Goal: Information Seeking & Learning: Check status

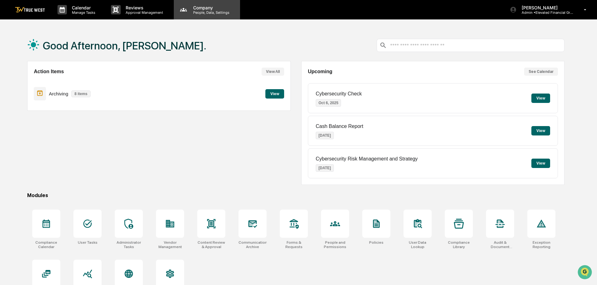
click at [200, 12] on p "People, Data, Settings" at bounding box center [210, 12] width 44 height 4
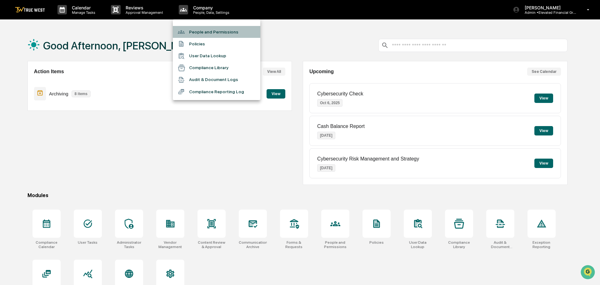
click at [201, 34] on li "People and Permissions" at bounding box center [217, 32] width 88 height 12
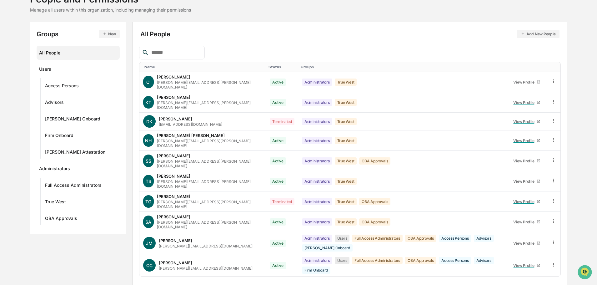
scroll to position [97, 0]
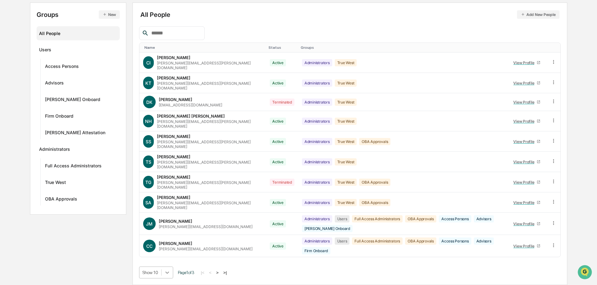
click at [169, 270] on body "Calendar Manage Tasks Reviews Approval Management Company People, Data, Setting…" at bounding box center [298, 108] width 597 height 353
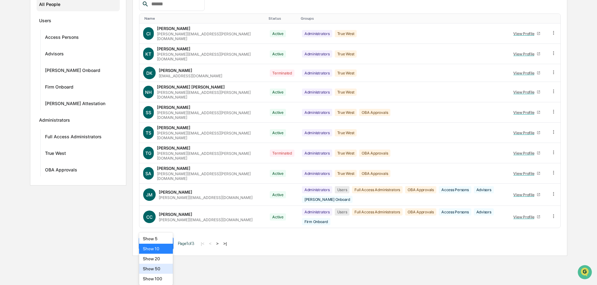
click at [161, 269] on div "Show 50" at bounding box center [156, 269] width 34 height 10
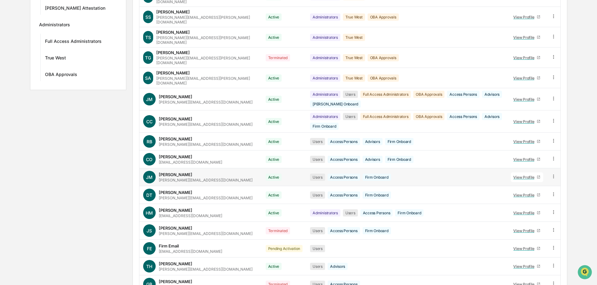
scroll to position [191, 0]
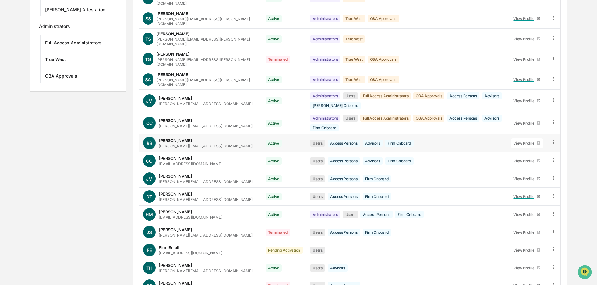
click at [436, 139] on div "Users Access Persons Advisors Firm Onboard" at bounding box center [406, 142] width 193 height 7
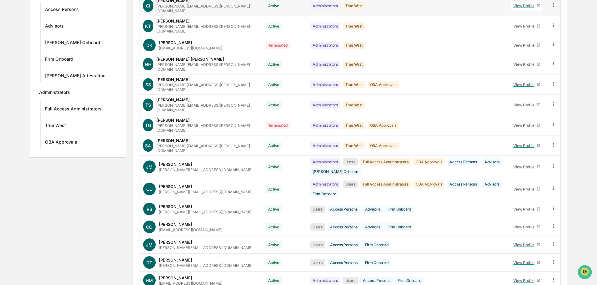
scroll to position [125, 0]
click at [522, 164] on div "View Profile" at bounding box center [524, 166] width 23 height 5
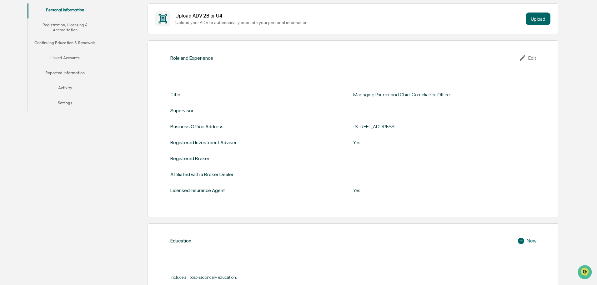
click at [64, 57] on button "Linked Accounts" at bounding box center [65, 58] width 75 height 15
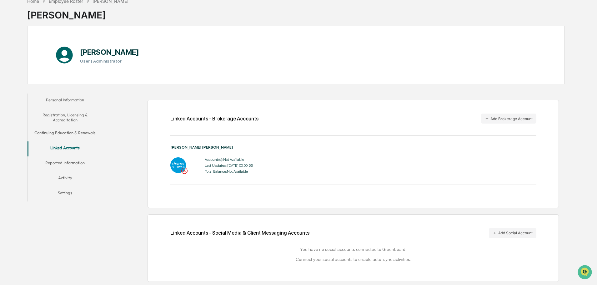
scroll to position [30, 0]
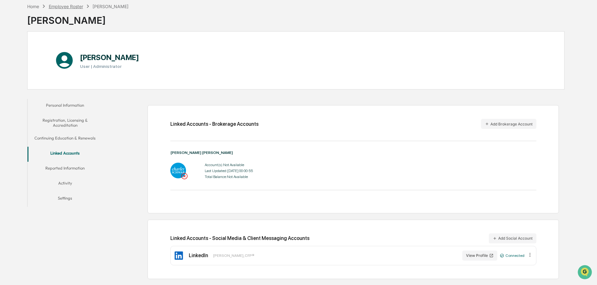
click at [58, 7] on div "Employee Roster" at bounding box center [66, 6] width 34 height 5
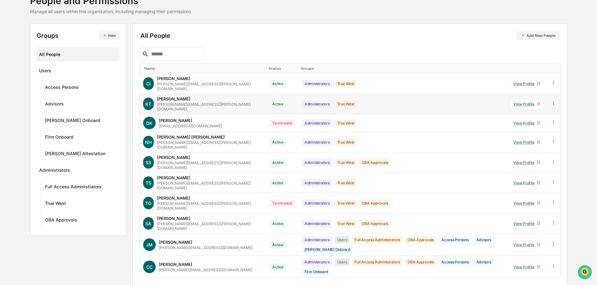
scroll to position [48, 0]
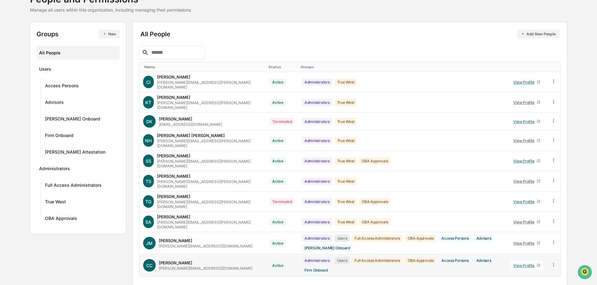
click at [523, 263] on div "View Profile" at bounding box center [524, 265] width 23 height 5
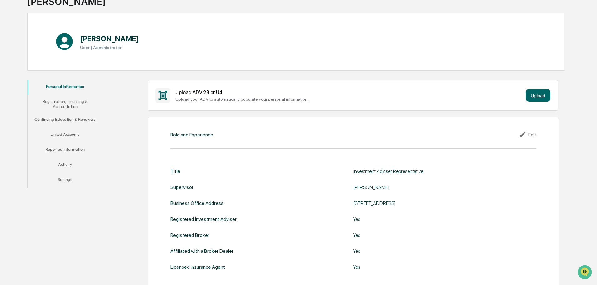
click at [58, 132] on button "Linked Accounts" at bounding box center [65, 135] width 75 height 15
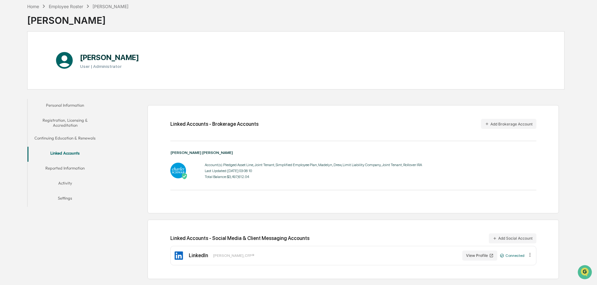
scroll to position [30, 0]
click at [70, 7] on div "Employee Roster" at bounding box center [66, 6] width 34 height 5
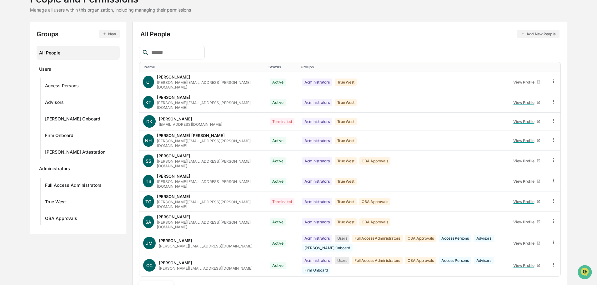
scroll to position [97, 0]
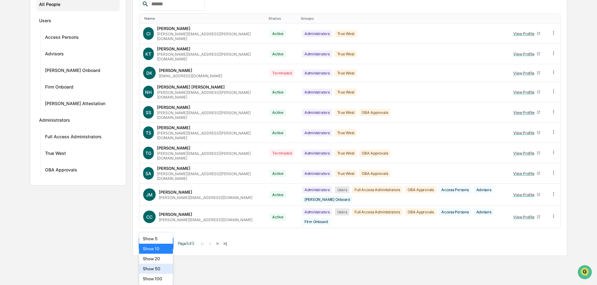
click at [167, 256] on body "Calendar Manage Tasks Reviews Approval Management Company People, Data, Setting…" at bounding box center [298, 79] width 597 height 353
click at [158, 268] on div "Show 50" at bounding box center [156, 269] width 34 height 10
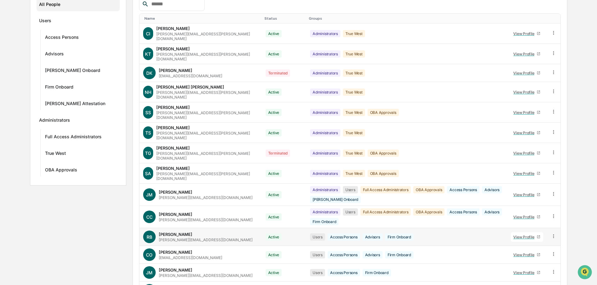
click at [525, 234] on div "View Profile" at bounding box center [524, 236] width 23 height 5
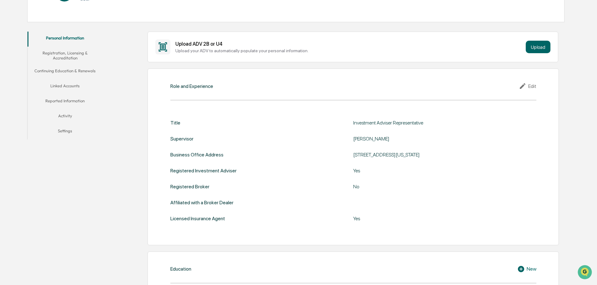
click at [63, 89] on button "Linked Accounts" at bounding box center [65, 86] width 75 height 15
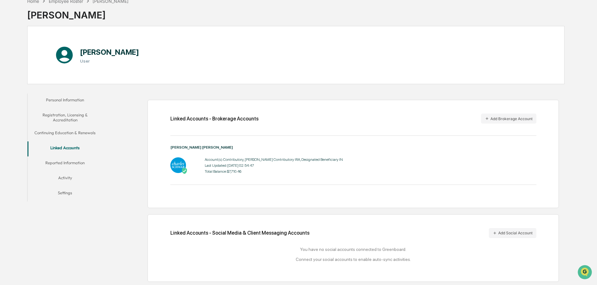
scroll to position [30, 0]
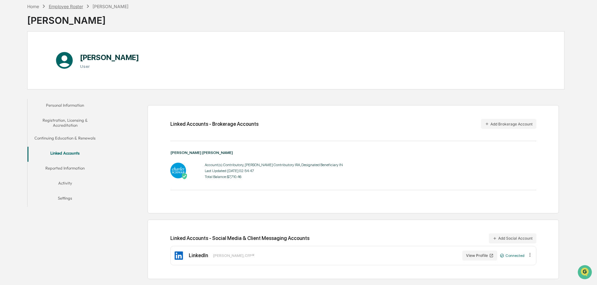
click at [61, 7] on div "Employee Roster" at bounding box center [66, 6] width 34 height 5
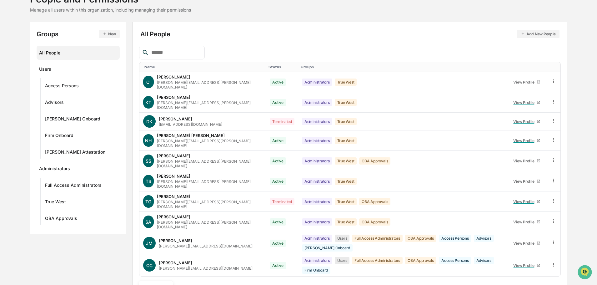
scroll to position [97, 0]
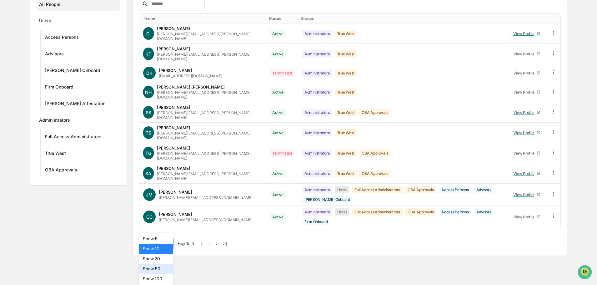
click at [167, 256] on body "Calendar Manage Tasks Reviews Approval Management Company People, Data, Setting…" at bounding box center [298, 79] width 597 height 353
click at [148, 268] on div "Show 50" at bounding box center [156, 269] width 34 height 10
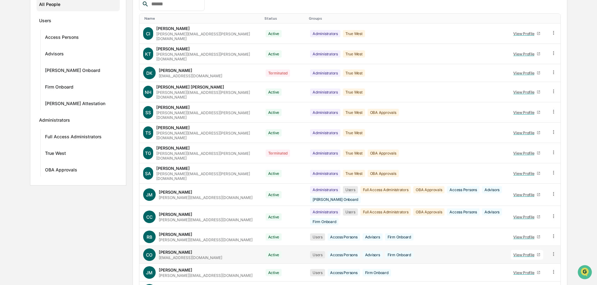
click at [521, 252] on div "View Profile" at bounding box center [524, 254] width 23 height 5
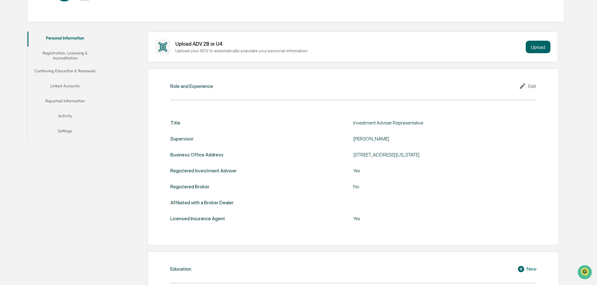
click at [56, 79] on button "Linked Accounts" at bounding box center [65, 86] width 75 height 15
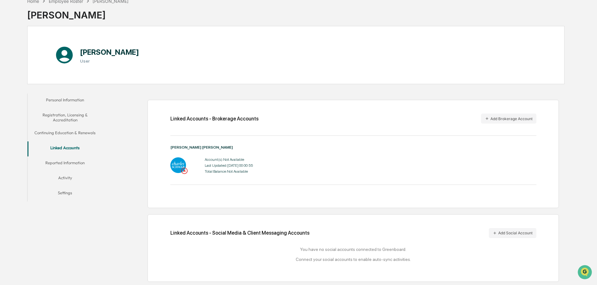
scroll to position [30, 0]
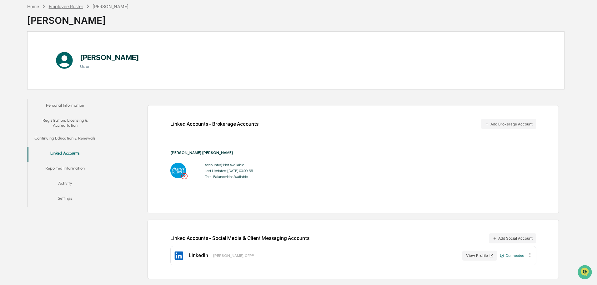
click at [61, 6] on div "Employee Roster" at bounding box center [66, 6] width 34 height 5
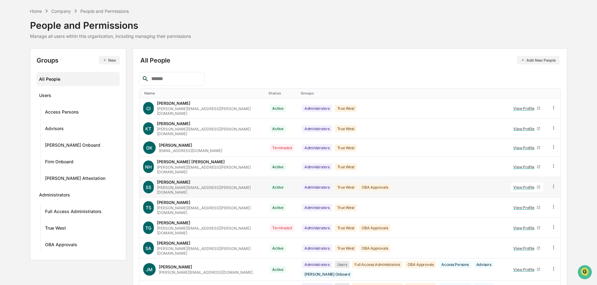
scroll to position [48, 0]
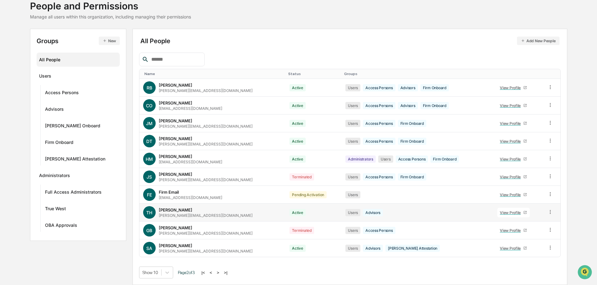
click at [506, 212] on div "View Profile" at bounding box center [511, 212] width 23 height 5
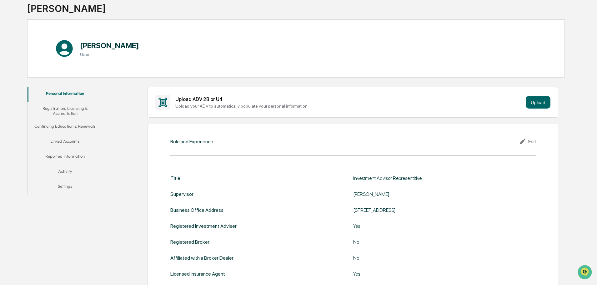
click at [74, 140] on button "Linked Accounts" at bounding box center [65, 142] width 75 height 15
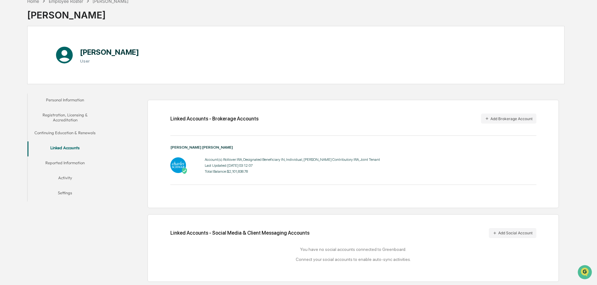
scroll to position [30, 0]
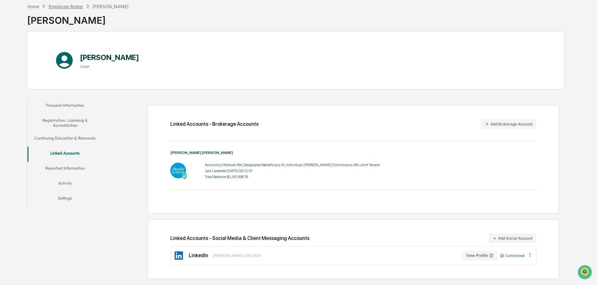
click at [68, 7] on div "Employee Roster" at bounding box center [66, 6] width 34 height 5
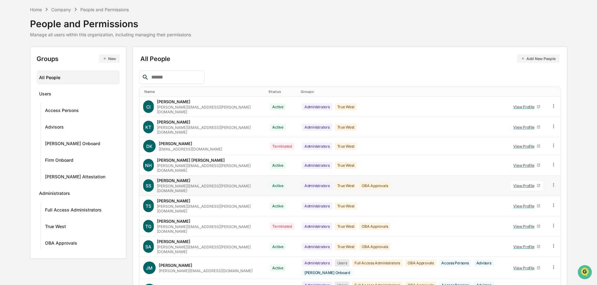
scroll to position [48, 0]
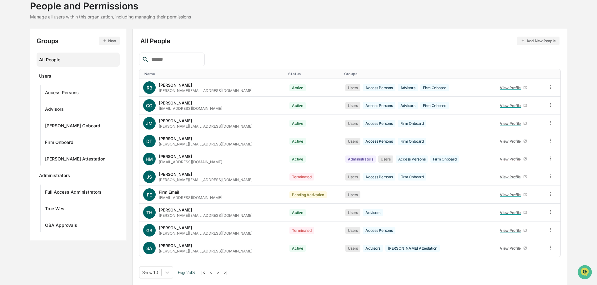
scroll to position [42, 0]
click at [504, 248] on div "View Profile" at bounding box center [511, 248] width 23 height 5
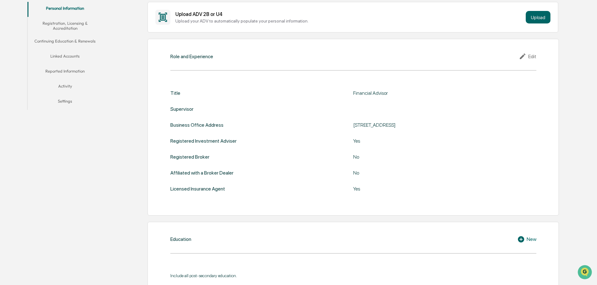
scroll to position [135, 0]
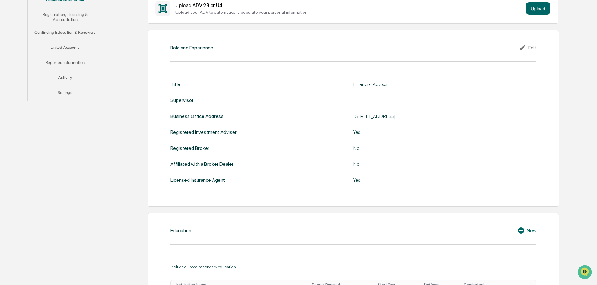
click at [60, 47] on button "Linked Accounts" at bounding box center [65, 48] width 75 height 15
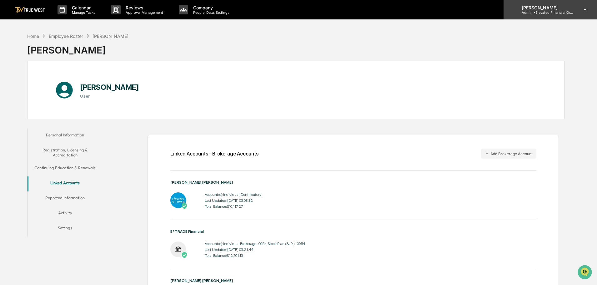
click at [549, 11] on p "Admin • Elevated Financial Group" at bounding box center [546, 12] width 58 height 4
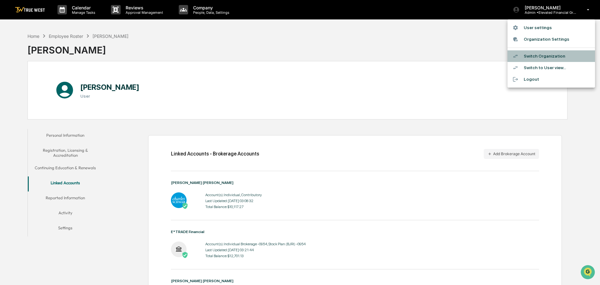
click at [539, 54] on li "Switch Organization" at bounding box center [552, 56] width 88 height 12
